Goal: Check status: Check status

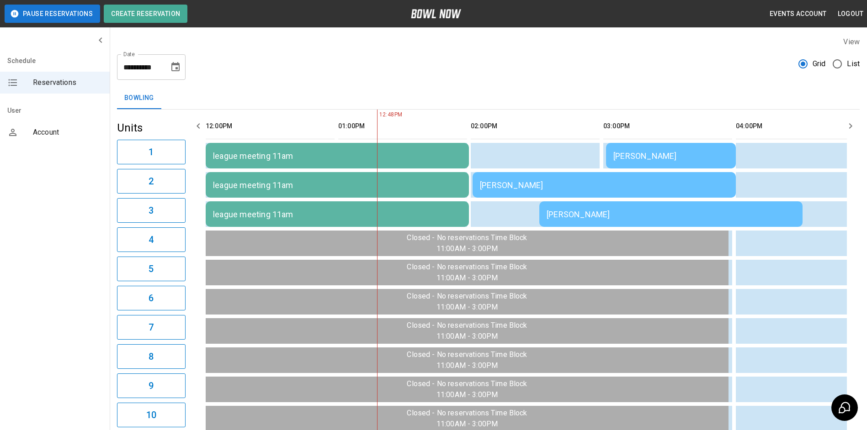
scroll to position [0, 133]
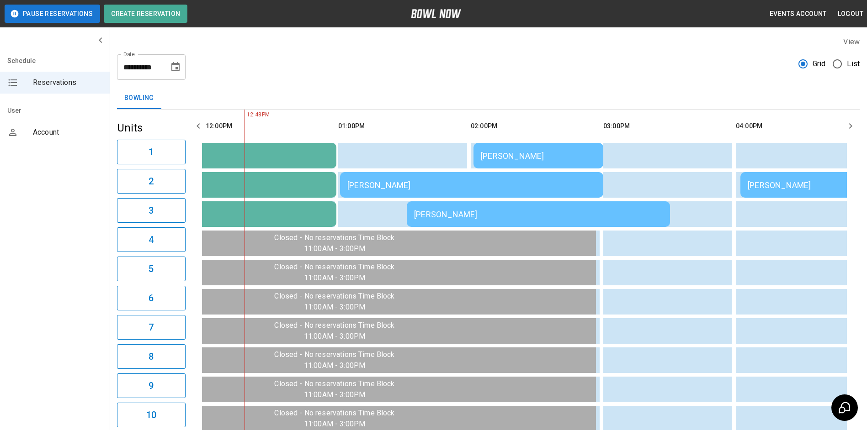
click at [424, 188] on div "[PERSON_NAME]" at bounding box center [471, 185] width 249 height 10
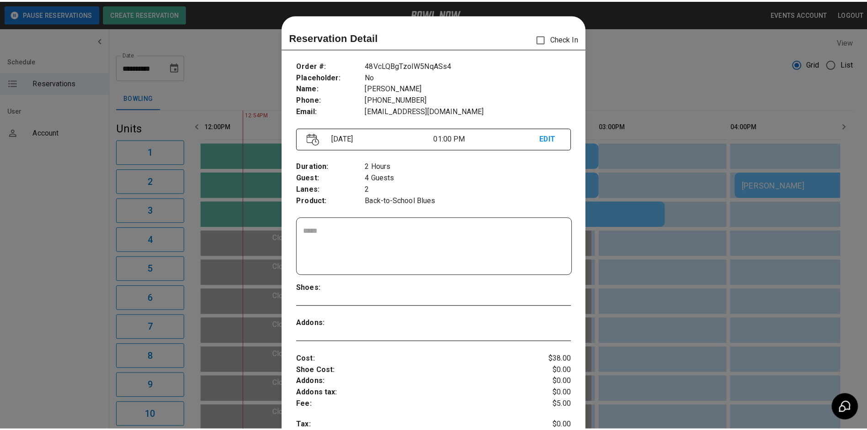
scroll to position [15, 0]
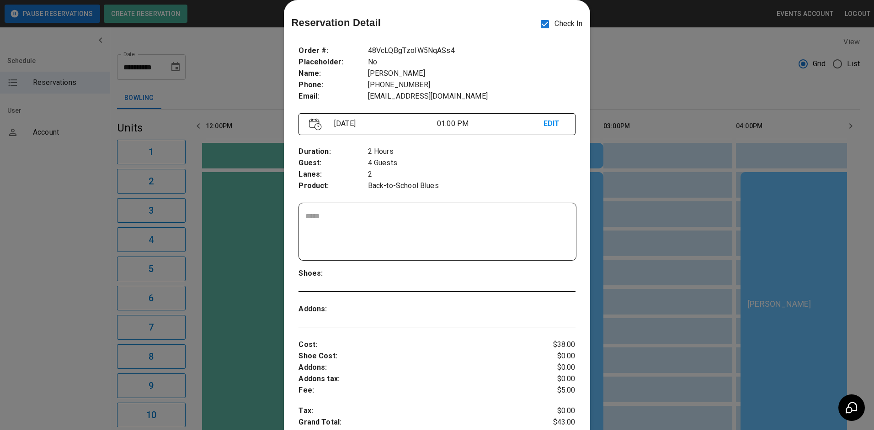
click at [638, 114] on div at bounding box center [437, 215] width 874 height 430
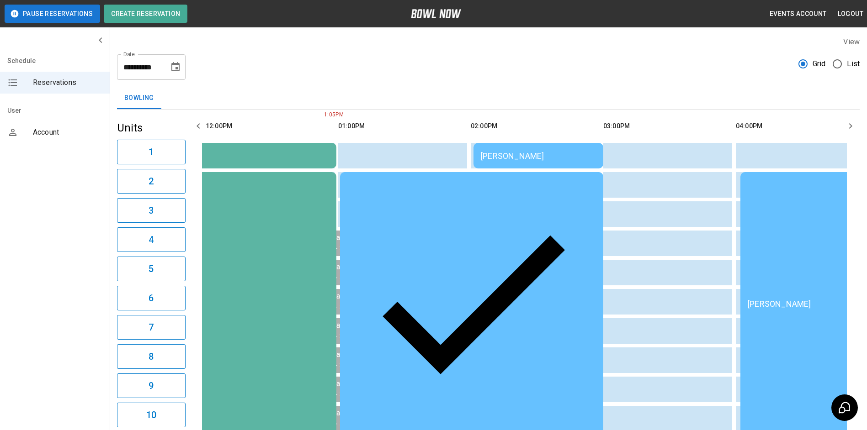
click at [850, 122] on icon "button" at bounding box center [850, 126] width 11 height 11
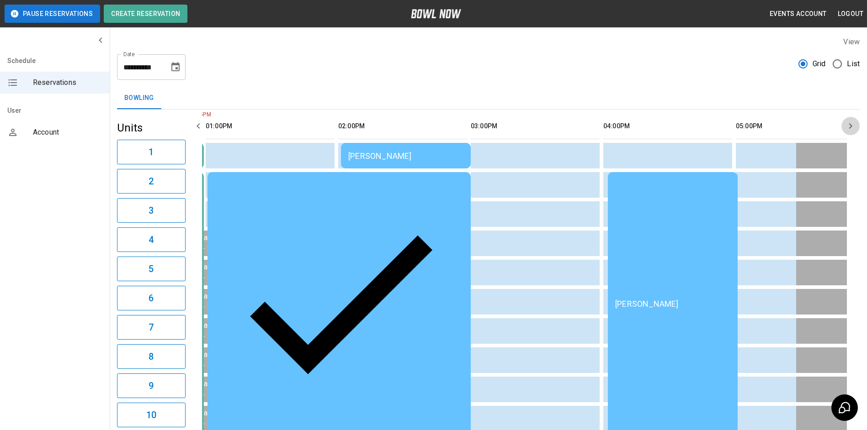
click at [850, 122] on icon "button" at bounding box center [850, 126] width 11 height 11
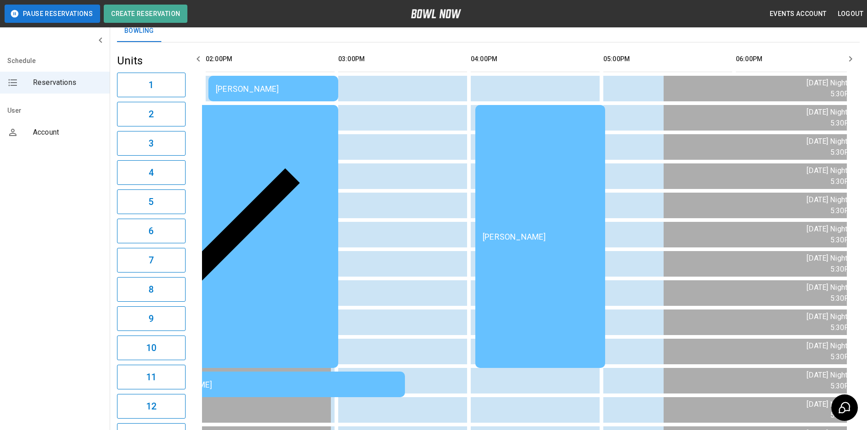
scroll to position [54, 0]
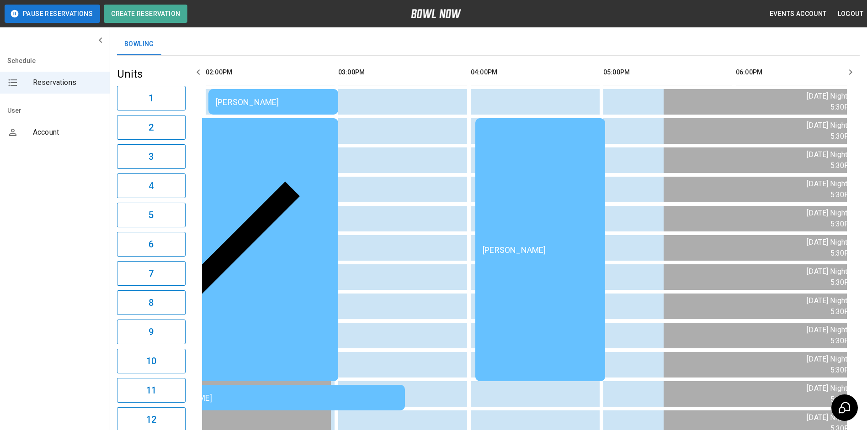
click at [196, 70] on icon "button" at bounding box center [198, 72] width 11 height 11
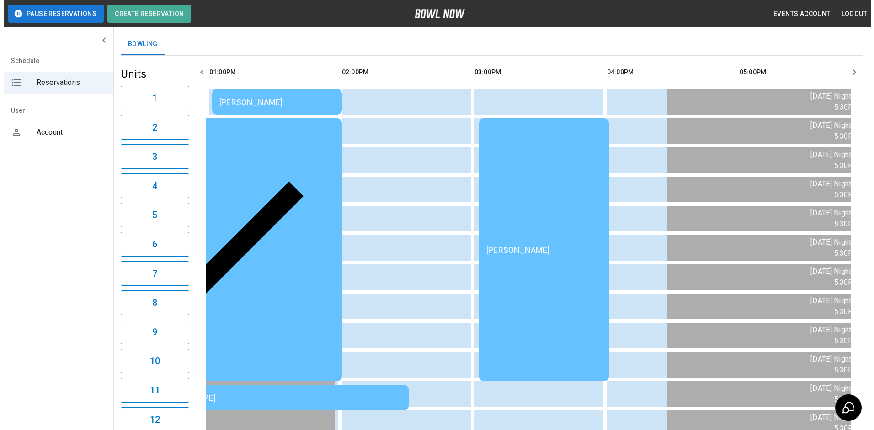
scroll to position [0, 265]
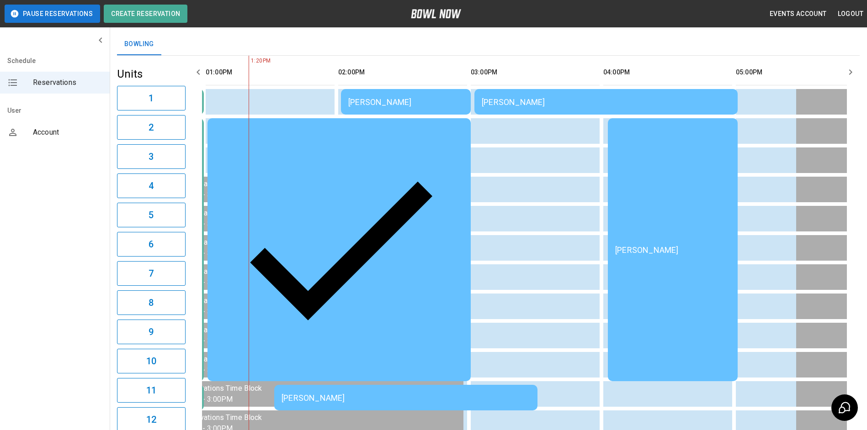
click at [521, 385] on td "[PERSON_NAME]" at bounding box center [405, 398] width 263 height 26
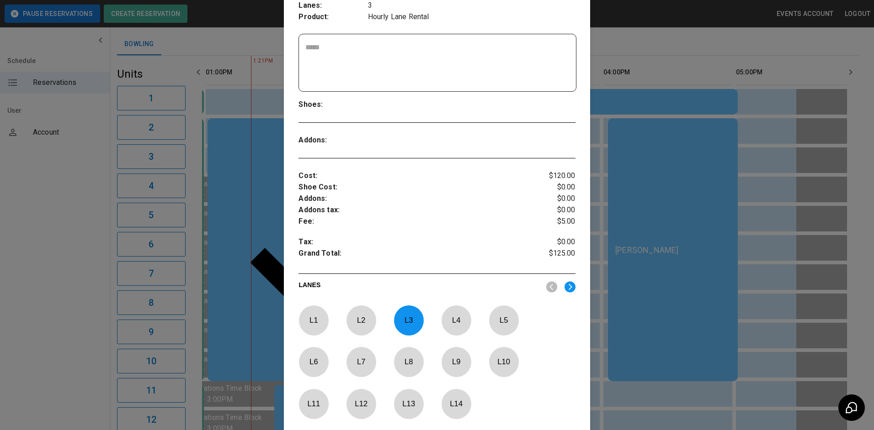
scroll to position [197, 0]
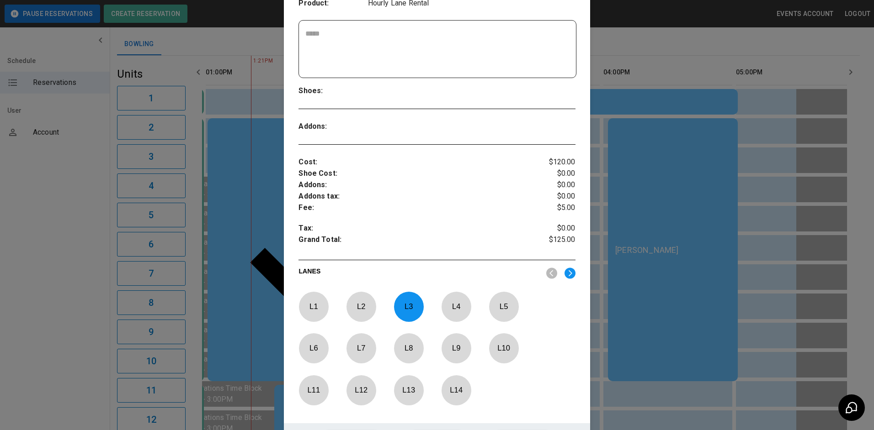
click at [658, 234] on div at bounding box center [437, 215] width 874 height 430
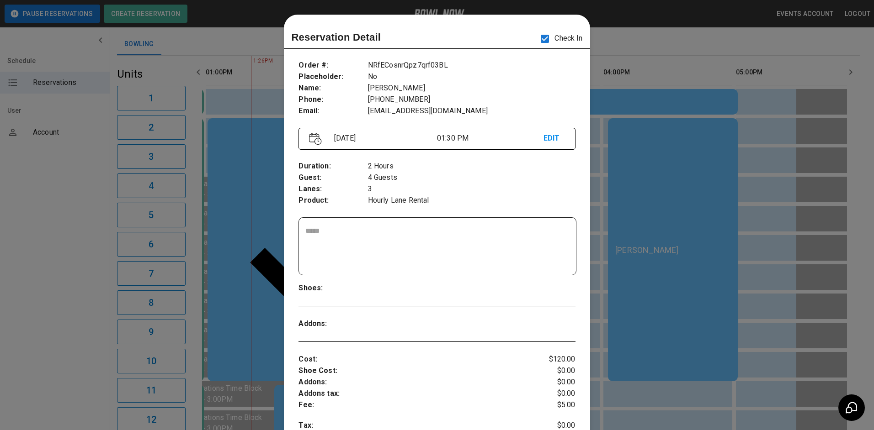
scroll to position [15, 0]
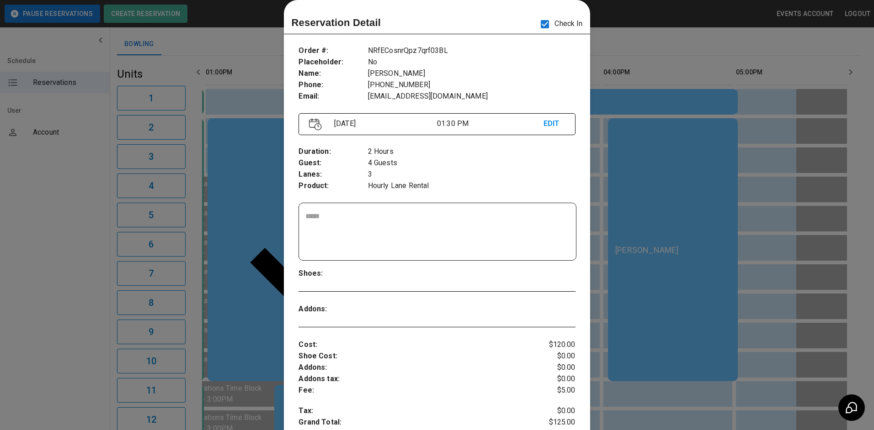
click at [708, 216] on div at bounding box center [437, 215] width 874 height 430
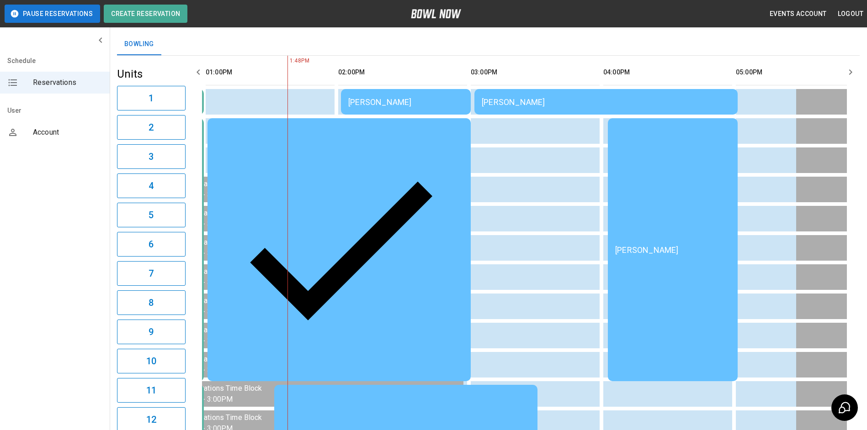
click at [418, 102] on div "[PERSON_NAME]" at bounding box center [405, 102] width 115 height 10
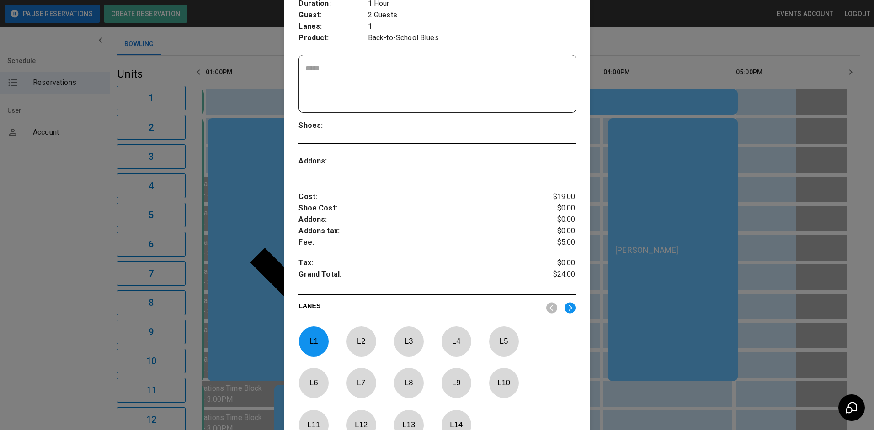
scroll to position [60, 0]
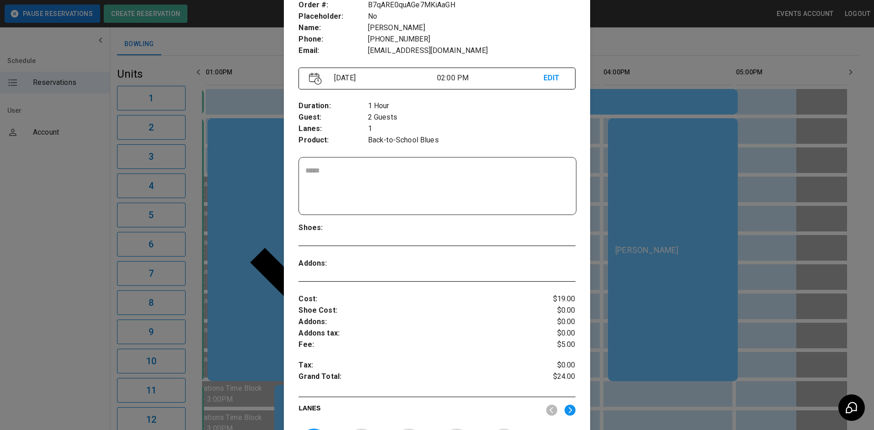
click at [656, 250] on div at bounding box center [437, 215] width 874 height 430
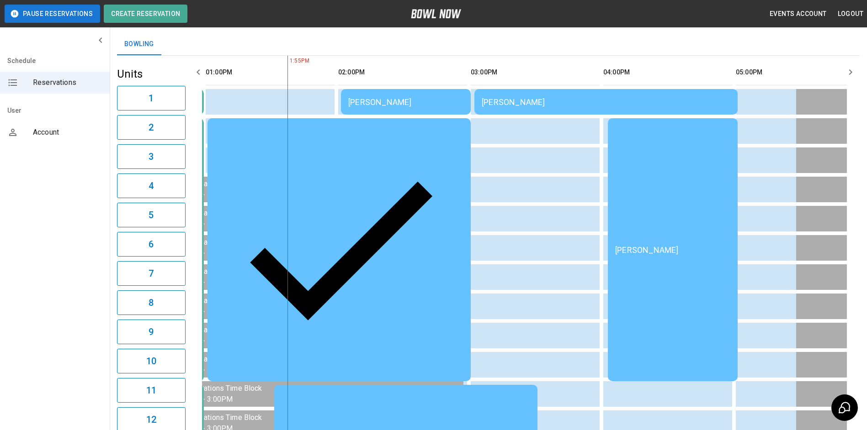
click at [446, 93] on td "[PERSON_NAME]" at bounding box center [406, 102] width 130 height 26
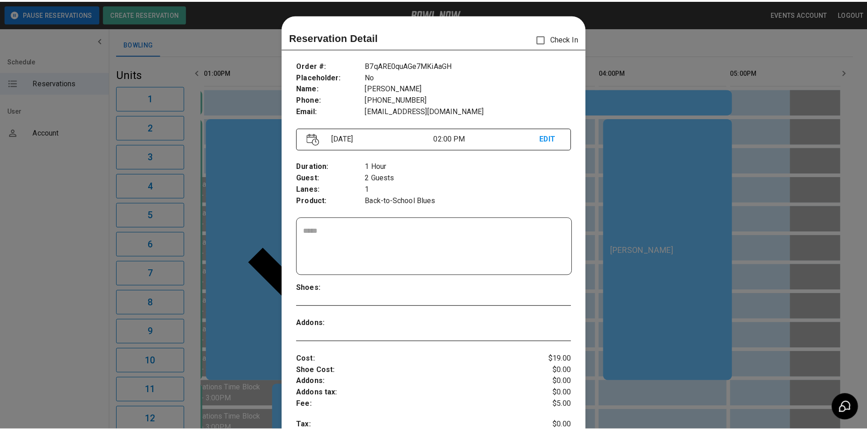
scroll to position [15, 0]
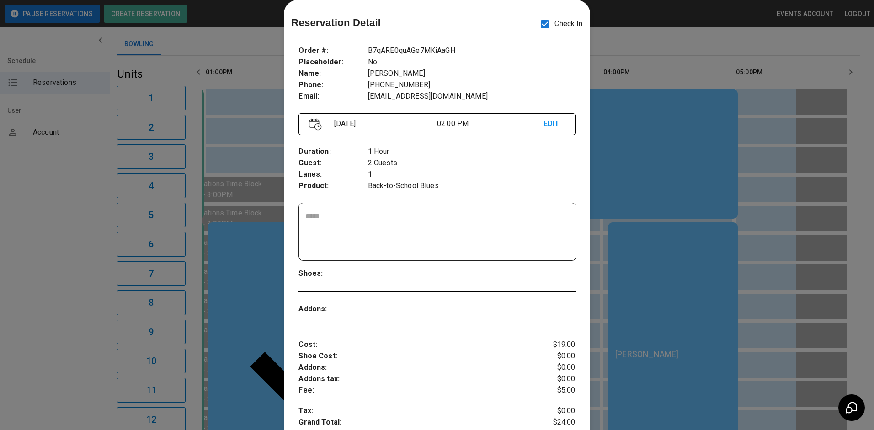
click at [652, 199] on div at bounding box center [437, 215] width 874 height 430
